Goal: Navigation & Orientation: Find specific page/section

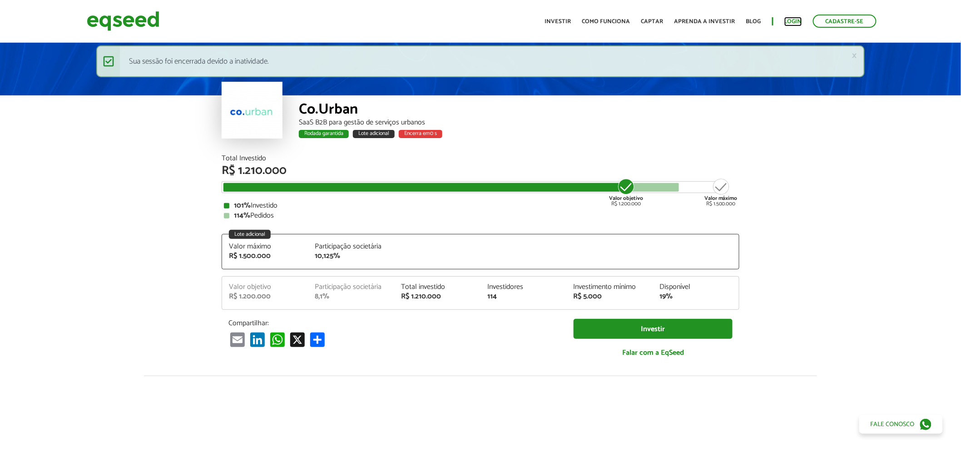
click at [786, 19] on link "Login" at bounding box center [793, 22] width 18 height 6
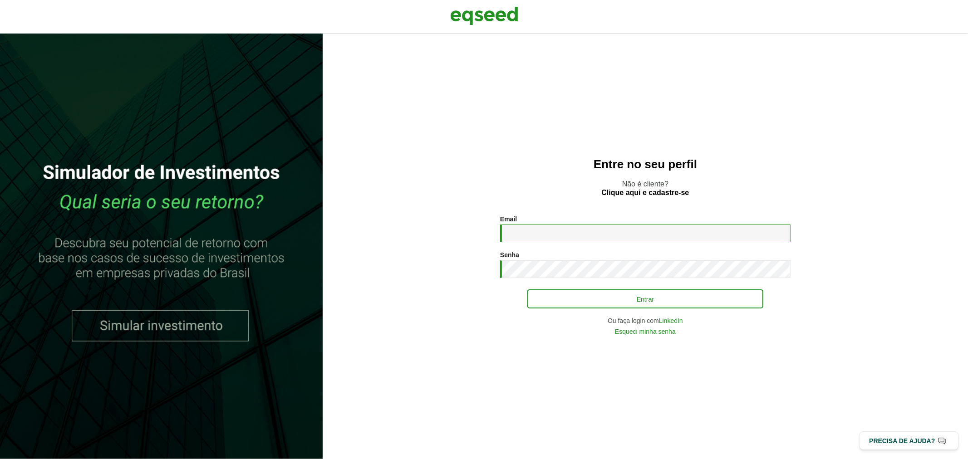
type input "**********"
click at [567, 306] on button "Entrar" at bounding box center [646, 299] width 236 height 17
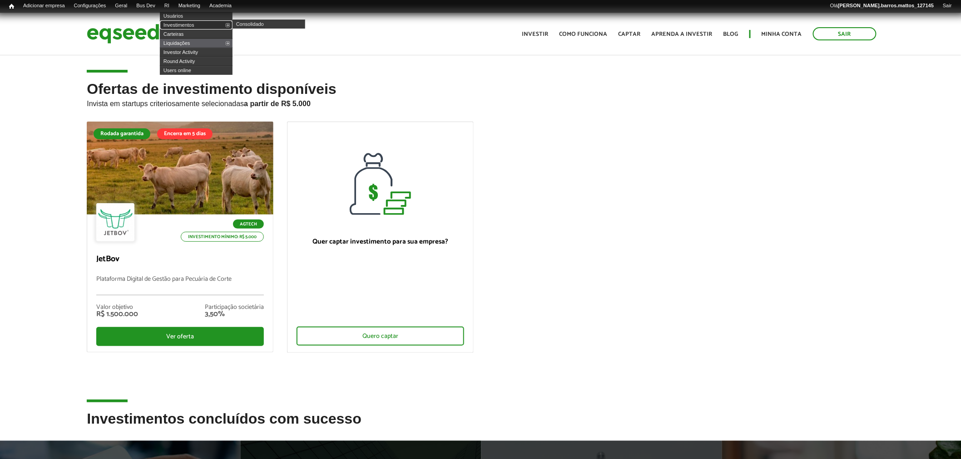
click at [182, 25] on link "Investimentos" at bounding box center [196, 24] width 73 height 9
